Goal: Task Accomplishment & Management: Use online tool/utility

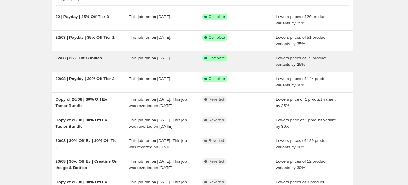
scroll to position [48, 0]
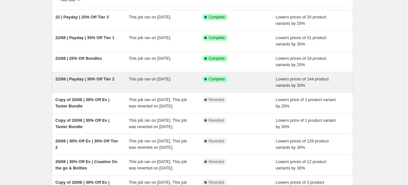
click at [146, 76] on span "This job ran on [DATE]." at bounding box center [150, 78] width 42 height 5
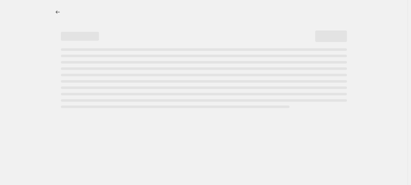
select select "percentage"
select select "collection"
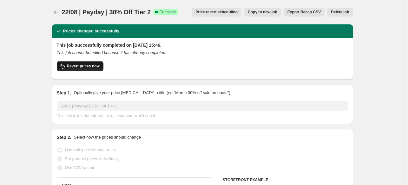
click at [79, 67] on span "Revert prices now" at bounding box center [83, 65] width 33 height 5
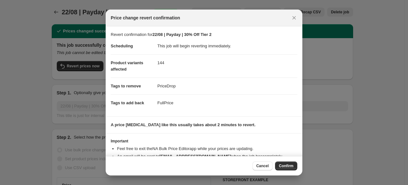
scroll to position [24, 0]
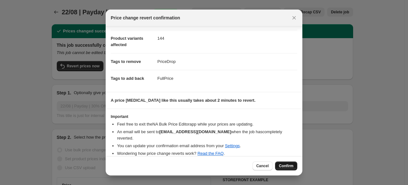
click at [283, 163] on span "Confirm" at bounding box center [286, 165] width 15 height 5
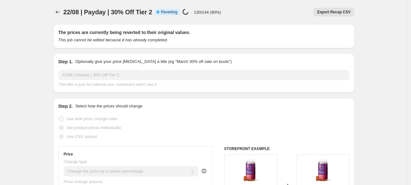
select select "percentage"
select select "collection"
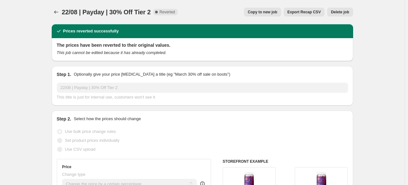
click at [268, 16] on button "Copy to new job" at bounding box center [262, 12] width 37 height 9
select select "percentage"
select select "collection"
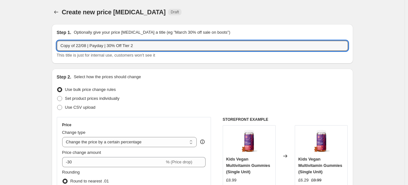
drag, startPoint x: 87, startPoint y: 48, endPoint x: 36, endPoint y: 50, distance: 51.4
click at [81, 46] on input "10/09 | Payday | 30% Off Tier 2" at bounding box center [202, 46] width 291 height 10
drag, startPoint x: 109, startPoint y: 45, endPoint x: 93, endPoint y: 43, distance: 16.1
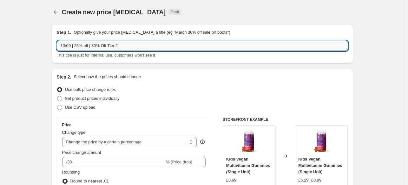
click at [93, 43] on input "10/09 | 25% off | 30% Off Tier 2" at bounding box center [202, 46] width 291 height 10
type input "10/09 | 25% off | Tier 2"
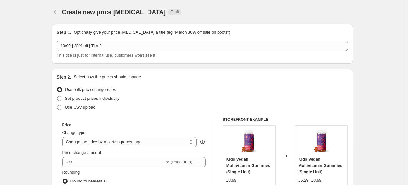
click at [141, 31] on p "Optionally give your price [MEDICAL_DATA] a title (eg "March 30% off sale on bo…" at bounding box center [152, 32] width 156 height 6
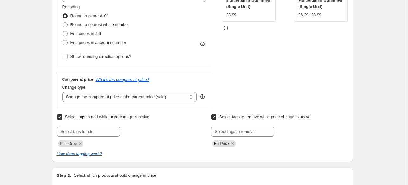
scroll to position [12, 0]
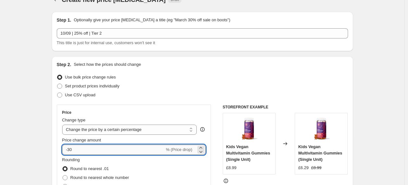
click at [82, 150] on input "-30" at bounding box center [113, 149] width 102 height 10
type input "-3"
type input "-25"
click at [179, 75] on div "Use bulk price change rules" at bounding box center [202, 77] width 291 height 9
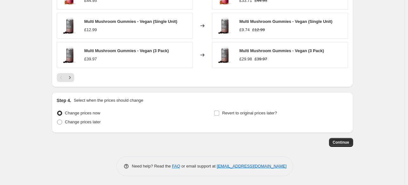
scroll to position [555, 0]
click at [349, 143] on span "Continue" at bounding box center [341, 142] width 16 height 5
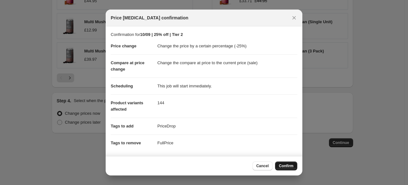
click at [282, 167] on span "Confirm" at bounding box center [286, 165] width 15 height 5
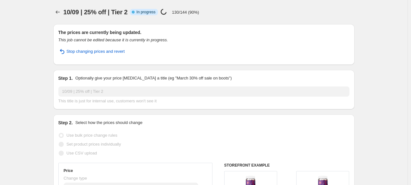
select select "percentage"
select select "collection"
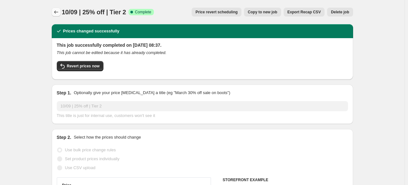
click at [58, 13] on icon "Price change jobs" at bounding box center [56, 12] width 6 height 6
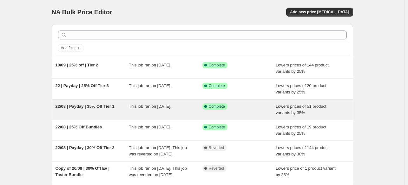
click at [141, 108] on span "This job ran on [DATE]." at bounding box center [150, 106] width 42 height 5
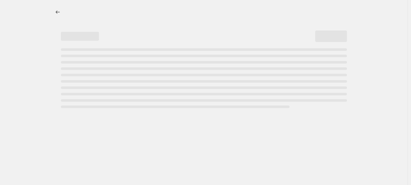
select select "percentage"
select select "collection"
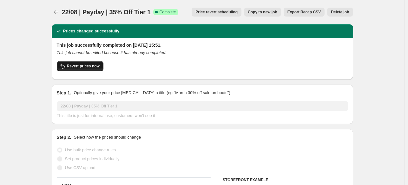
click at [91, 69] on button "Revert prices now" at bounding box center [80, 66] width 47 height 10
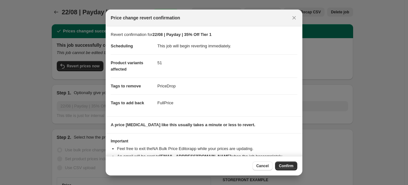
scroll to position [24, 0]
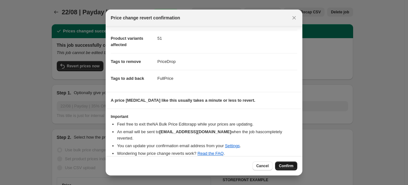
click at [289, 166] on span "Confirm" at bounding box center [286, 165] width 15 height 5
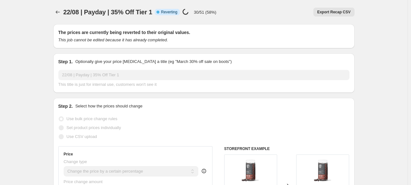
select select "percentage"
select select "collection"
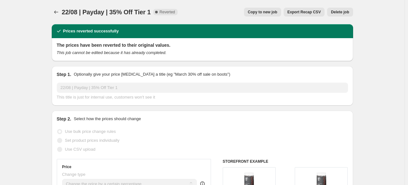
click at [275, 16] on div "22/08 | Payday | 35% Off Tier 1. This page is ready 22/08 | Payday | 35% Off Ti…" at bounding box center [202, 12] width 301 height 24
click at [270, 9] on button "Copy to new job" at bounding box center [262, 12] width 37 height 9
select select "percentage"
select select "collection"
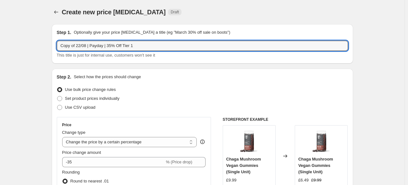
drag, startPoint x: 87, startPoint y: 45, endPoint x: 55, endPoint y: 44, distance: 32.0
click at [55, 44] on div "Step 1. Optionally give your price [MEDICAL_DATA] a title (eg "March 30% off sa…" at bounding box center [202, 43] width 301 height 39
click at [82, 46] on input "10/09 | Payday | 35% Off Tier 1" at bounding box center [202, 46] width 291 height 10
drag, startPoint x: 108, startPoint y: 46, endPoint x: 94, endPoint y: 45, distance: 14.0
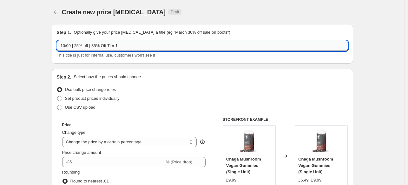
click at [94, 45] on input "10/09 | 25% off | 35% Off Tier 1" at bounding box center [202, 46] width 291 height 10
type input "10/09 | 25% off | Tier 1"
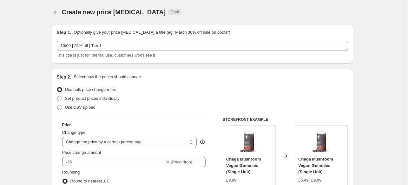
click at [150, 99] on div "Set product prices individually" at bounding box center [202, 98] width 291 height 9
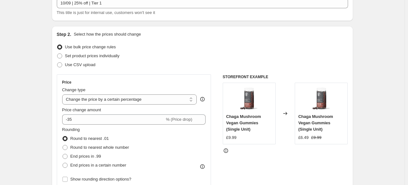
scroll to position [47, 0]
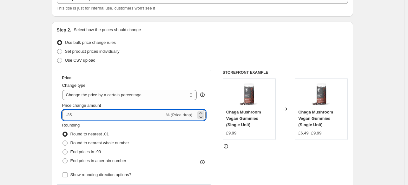
click at [86, 119] on input "-35" at bounding box center [113, 115] width 102 height 10
type input "-3"
type input "-25"
click at [216, 112] on div "Price Change type Change the price to a certain amount Change the price by a ce…" at bounding box center [202, 147] width 291 height 155
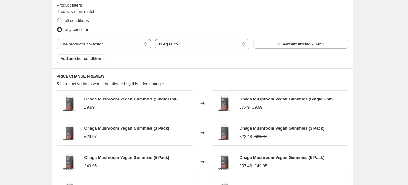
scroll to position [556, 0]
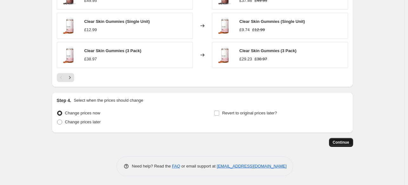
click at [343, 140] on span "Continue" at bounding box center [341, 142] width 16 height 5
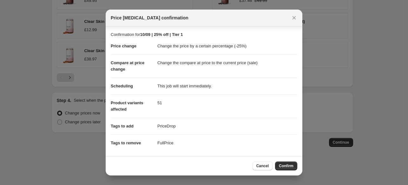
scroll to position [57, 0]
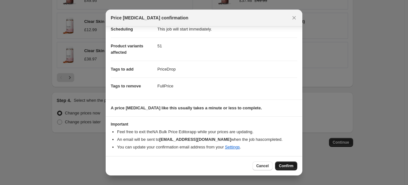
click at [282, 165] on span "Confirm" at bounding box center [286, 165] width 15 height 5
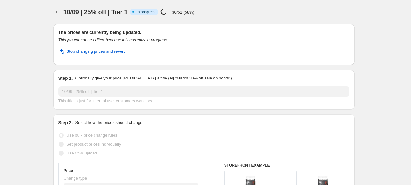
select select "percentage"
select select "collection"
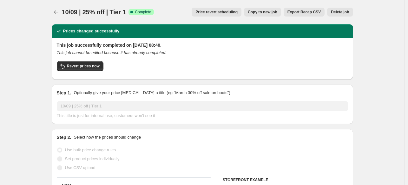
click at [93, 29] on h2 "Prices changed successfully" at bounding box center [91, 31] width 56 height 6
